Goal: Task Accomplishment & Management: Use online tool/utility

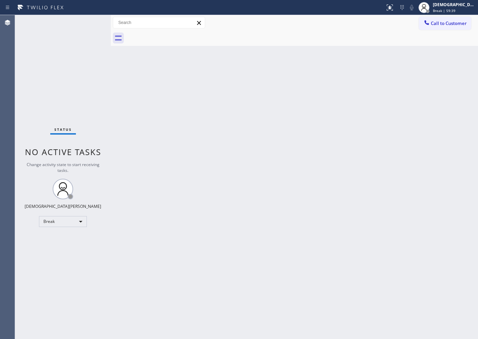
click at [357, 143] on div "Back to Dashboard Change Sender ID Customers Technicians Select a contact Outbo…" at bounding box center [294, 176] width 367 height 323
click at [29, 199] on div "Status No active tasks Change activity state to start receiving tasks. Christia…" at bounding box center [63, 176] width 96 height 323
click at [64, 224] on div "Break" at bounding box center [63, 221] width 48 height 11
click at [63, 236] on li "Available" at bounding box center [62, 239] width 47 height 8
click at [25, 117] on div "Status No active tasks You are ready to start receiving tasks. Christian Cinco …" at bounding box center [63, 176] width 96 height 323
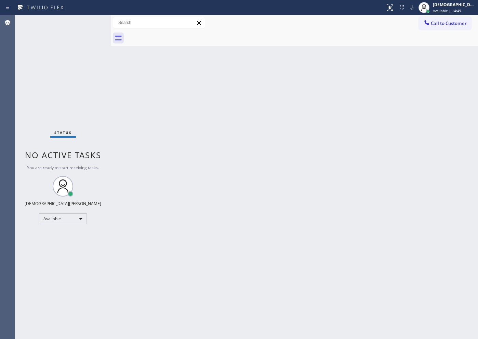
click at [65, 220] on body "Status report No issues detected If you experience an issue, please download th…" at bounding box center [239, 169] width 478 height 339
click at [64, 253] on li "Break" at bounding box center [62, 254] width 47 height 8
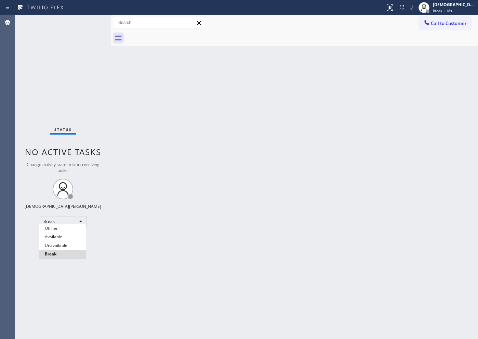
click at [26, 189] on div at bounding box center [239, 169] width 478 height 339
click at [82, 225] on body "Status report No issues detected If you experience an issue, please download th…" at bounding box center [239, 169] width 478 height 339
click at [81, 235] on li "Available" at bounding box center [62, 239] width 47 height 8
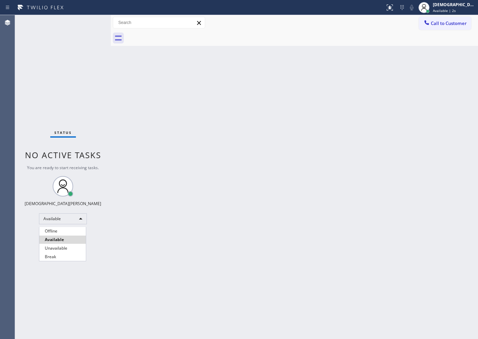
click at [195, 203] on div at bounding box center [239, 169] width 478 height 339
